Goal: Task Accomplishment & Management: Manage account settings

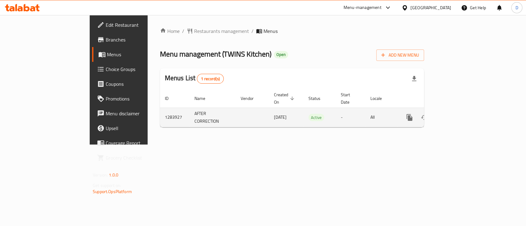
click at [458, 114] on icon "enhanced table" at bounding box center [453, 117] width 7 height 7
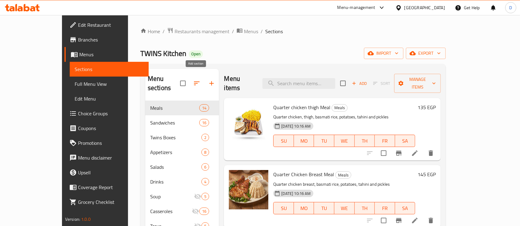
click at [208, 80] on icon "button" at bounding box center [211, 83] width 7 height 7
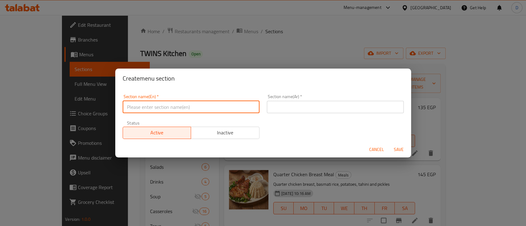
click at [183, 109] on input "text" at bounding box center [191, 107] width 137 height 12
type input "Offers"
click at [321, 105] on input "text" at bounding box center [335, 107] width 137 height 12
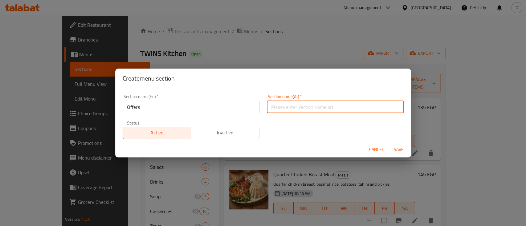
type input "العروض"
click at [406, 152] on button "Save" at bounding box center [399, 149] width 20 height 11
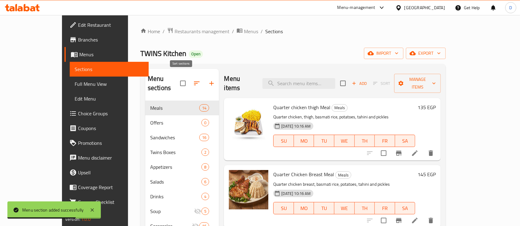
click at [193, 81] on icon "button" at bounding box center [196, 83] width 7 height 7
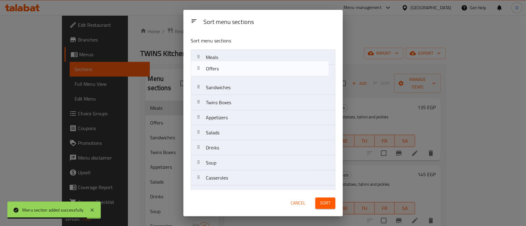
drag, startPoint x: 222, startPoint y: 75, endPoint x: 224, endPoint y: 53, distance: 22.0
click at [224, 53] on nav "Meals Offers Sandwiches Twins Boxes Appetizers Salads Drinks Soup Casseroles Tr…" at bounding box center [263, 171] width 145 height 242
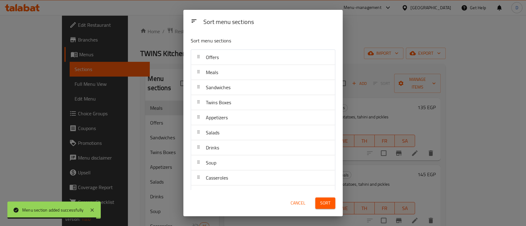
click at [328, 201] on span "Sort" at bounding box center [325, 204] width 10 height 8
